Goal: Book appointment/travel/reservation

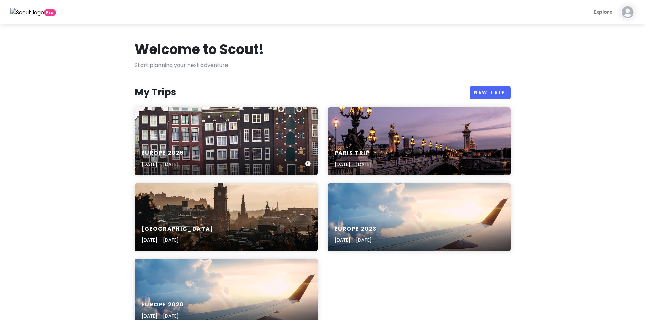
click at [161, 146] on div "Europe [DATE], 2026 - [DATE]" at bounding box center [226, 159] width 183 height 32
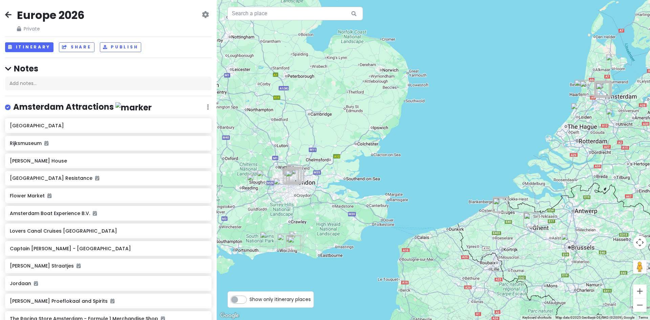
click at [202, 17] on icon at bounding box center [205, 14] width 7 height 5
click at [177, 38] on link "Change Dates" at bounding box center [182, 35] width 64 height 16
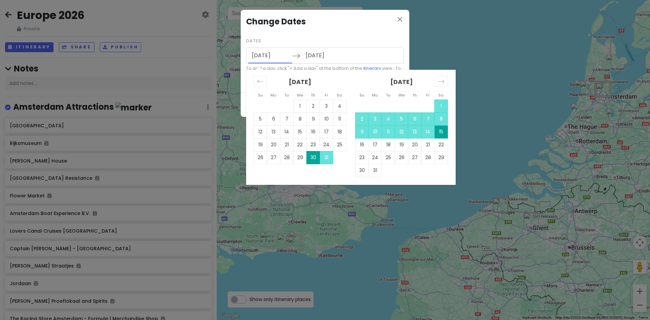
click at [262, 57] on input "[DATE]" at bounding box center [270, 56] width 44 height 16
click at [358, 132] on td "9" at bounding box center [361, 131] width 13 height 13
type input "[DATE]"
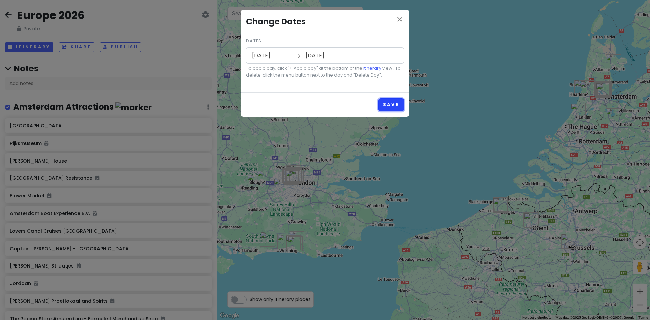
click at [394, 104] on button "Save" at bounding box center [390, 104] width 25 height 13
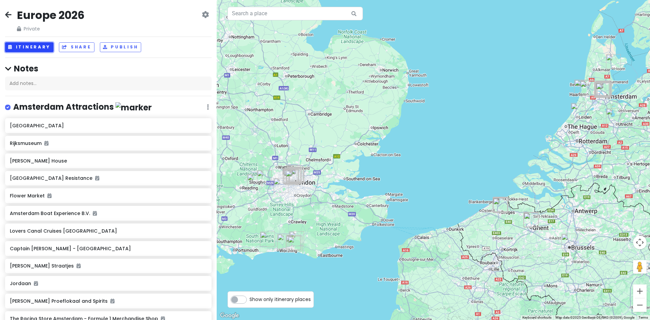
click at [36, 48] on button "Itinerary" at bounding box center [29, 47] width 48 height 10
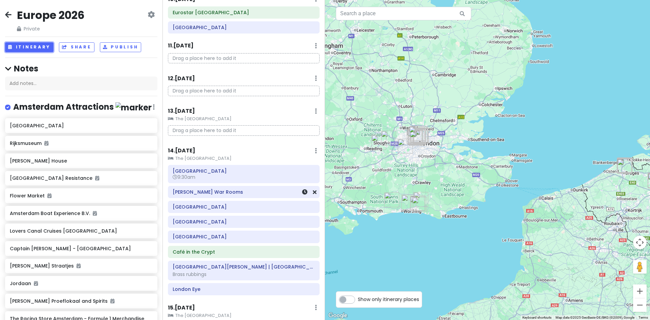
scroll to position [754, 0]
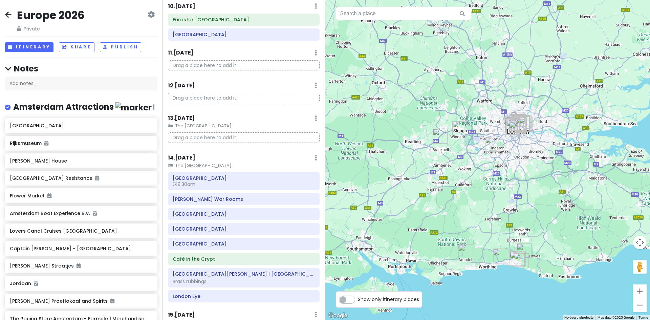
drag, startPoint x: 393, startPoint y: 163, endPoint x: 500, endPoint y: 183, distance: 109.1
click at [500, 183] on div at bounding box center [487, 160] width 325 height 320
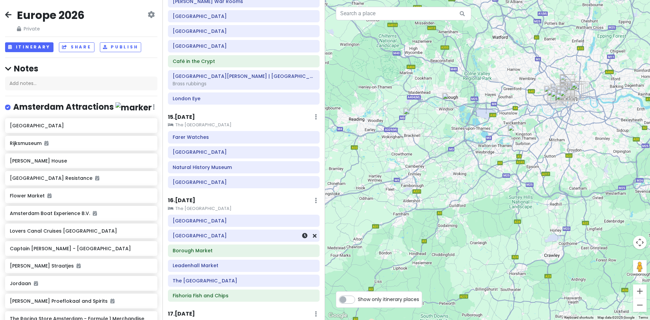
scroll to position [991, 0]
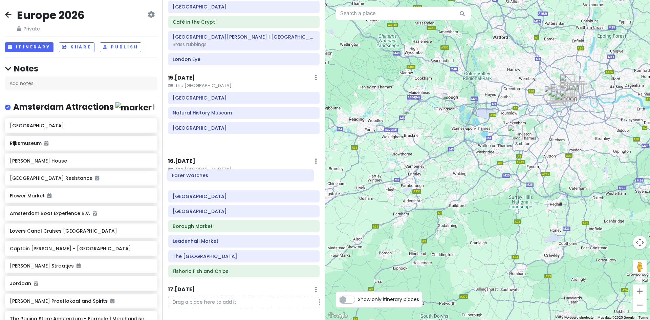
drag, startPoint x: 203, startPoint y: 97, endPoint x: 202, endPoint y: 175, distance: 77.5
click at [202, 175] on div "Itinerary × 1 . [DATE] Edit Day Notes Delete Day Depart [GEOGRAPHIC_DATA] Drag …" at bounding box center [243, 160] width 162 height 320
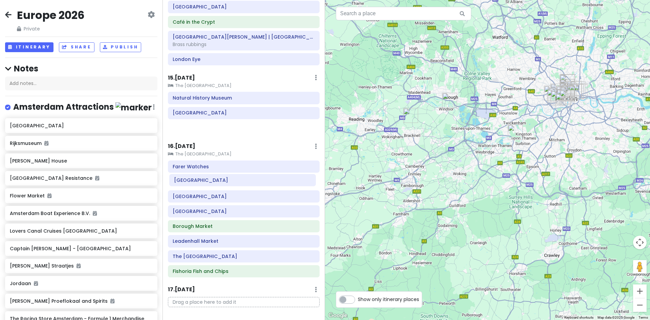
drag, startPoint x: 196, startPoint y: 100, endPoint x: 198, endPoint y: 182, distance: 81.6
click at [198, 182] on div "Itinerary × 1 . [DATE] Edit Day Notes Delete Day Depart [GEOGRAPHIC_DATA] Drag …" at bounding box center [243, 160] width 162 height 320
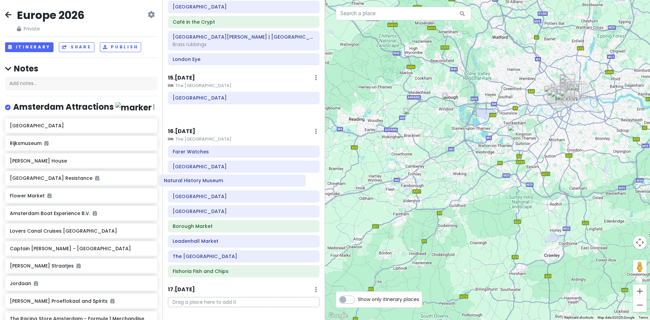
drag, startPoint x: 207, startPoint y: 98, endPoint x: 198, endPoint y: 181, distance: 83.0
click at [198, 181] on div "Itinerary × 1 . [DATE] Edit Day Notes Delete Day Depart [GEOGRAPHIC_DATA] Drag …" at bounding box center [243, 160] width 162 height 320
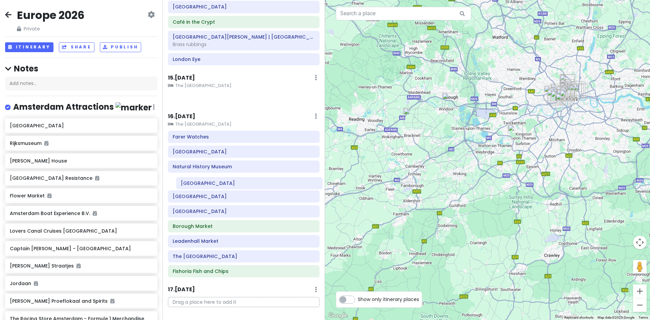
drag, startPoint x: 193, startPoint y: 98, endPoint x: 201, endPoint y: 182, distance: 84.7
click at [201, 182] on div "Itinerary × 1 . [DATE] Edit Day Notes Delete Day Depart [GEOGRAPHIC_DATA] Drag …" at bounding box center [243, 160] width 162 height 320
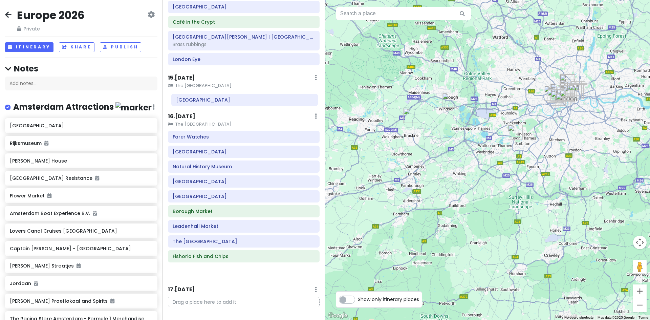
drag, startPoint x: 194, startPoint y: 199, endPoint x: 200, endPoint y: 113, distance: 86.1
click at [197, 104] on div "Itinerary × 1 . [DATE] Edit Day Notes Delete Day Depart [GEOGRAPHIC_DATA] Drag …" at bounding box center [243, 160] width 162 height 320
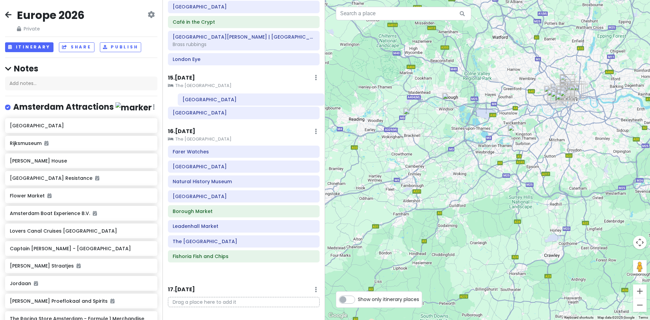
drag, startPoint x: 188, startPoint y: 199, endPoint x: 196, endPoint y: 100, distance: 98.7
click at [196, 100] on div "Itinerary × 1 . [DATE] Edit Day Notes Delete Day Depart [GEOGRAPHIC_DATA] Drag …" at bounding box center [243, 160] width 162 height 320
click at [184, 95] on h6 "[GEOGRAPHIC_DATA]" at bounding box center [244, 98] width 142 height 6
click at [184, 95] on h6 "[GEOGRAPHIC_DATA]" at bounding box center [246, 98] width 137 height 6
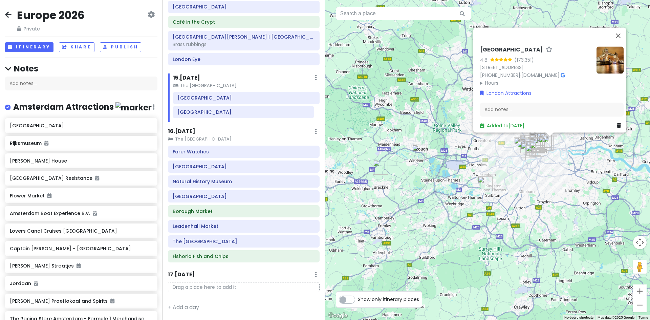
drag, startPoint x: 187, startPoint y: 101, endPoint x: 187, endPoint y: 113, distance: 12.5
click at [187, 113] on div "[GEOGRAPHIC_DATA]" at bounding box center [246, 107] width 157 height 30
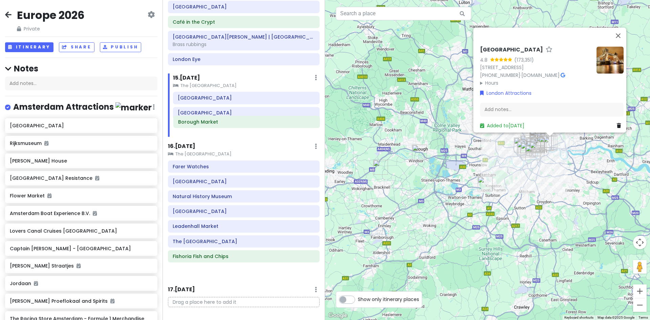
drag, startPoint x: 193, startPoint y: 210, endPoint x: 197, endPoint y: 126, distance: 84.7
click at [197, 126] on div "Itinerary × 1 . [DATE] Edit Day Notes Delete Day Depart [GEOGRAPHIC_DATA] Drag …" at bounding box center [243, 160] width 162 height 320
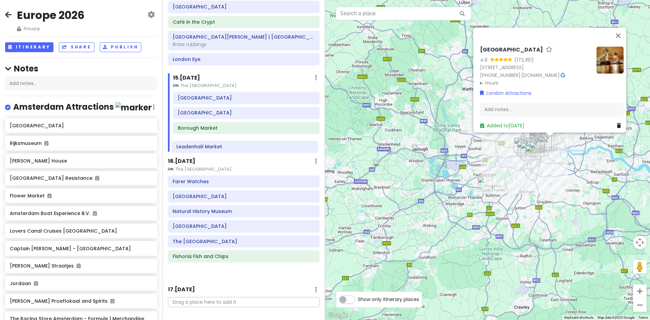
drag, startPoint x: 194, startPoint y: 227, endPoint x: 198, endPoint y: 148, distance: 79.6
click at [198, 148] on div "Itinerary × 1 . [DATE] Edit Day Notes Delete Day Depart [GEOGRAPHIC_DATA] Drag …" at bounding box center [243, 160] width 162 height 320
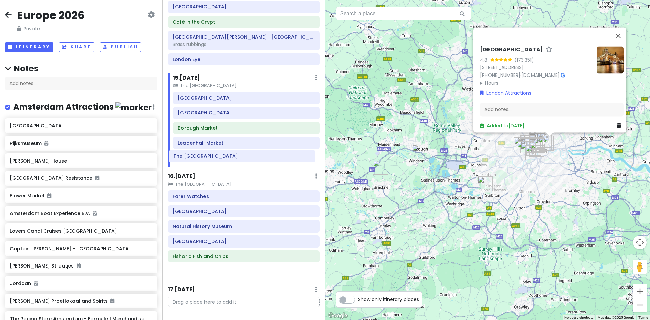
drag, startPoint x: 197, startPoint y: 243, endPoint x: 202, endPoint y: 159, distance: 84.1
click at [200, 159] on div "Itinerary × 1 . [DATE] Edit Day Notes Delete Day Depart [GEOGRAPHIC_DATA] Drag …" at bounding box center [243, 160] width 162 height 320
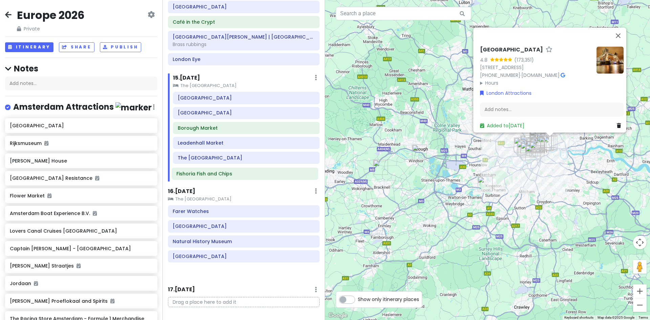
drag, startPoint x: 193, startPoint y: 259, endPoint x: 197, endPoint y: 177, distance: 82.6
click at [197, 177] on div "Itinerary × 1 . [DATE] Edit Day Notes Delete Day Depart [GEOGRAPHIC_DATA] Drag …" at bounding box center [243, 160] width 162 height 320
click at [623, 32] on button "Close" at bounding box center [618, 35] width 16 height 16
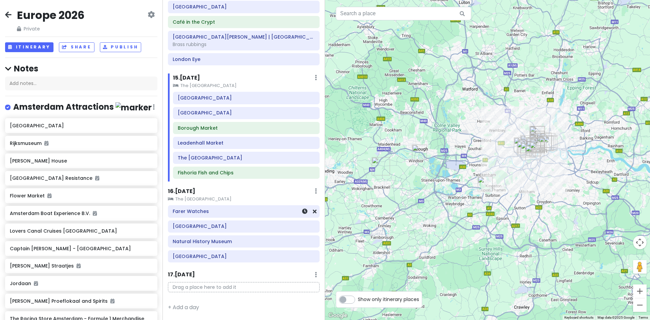
click at [198, 211] on h6 "Farer Watches" at bounding box center [244, 211] width 142 height 6
